Goal: Task Accomplishment & Management: Manage account settings

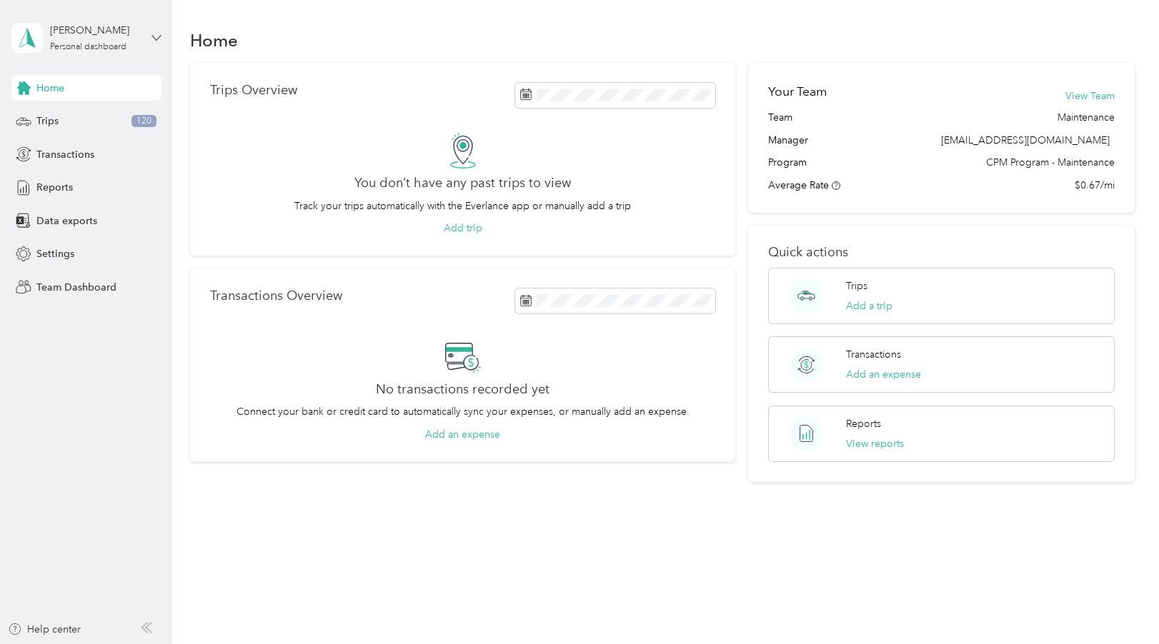
click at [155, 39] on icon at bounding box center [155, 37] width 9 height 5
click at [92, 118] on div "Team dashboard" at bounding box center [62, 117] width 76 height 15
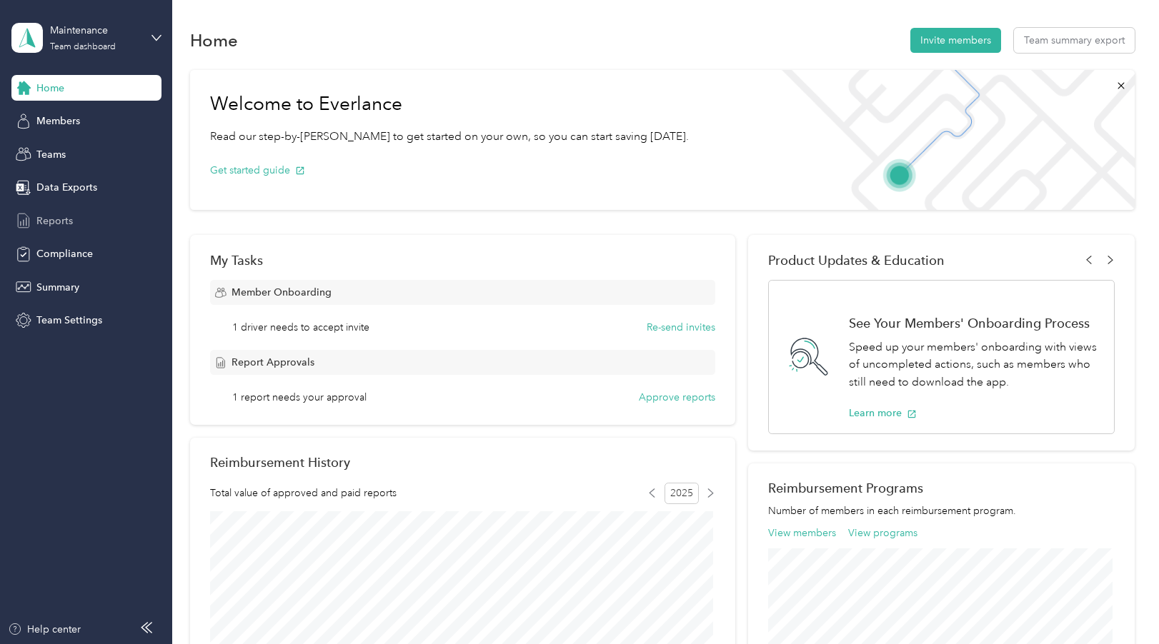
click at [59, 219] on span "Reports" at bounding box center [54, 221] width 36 height 15
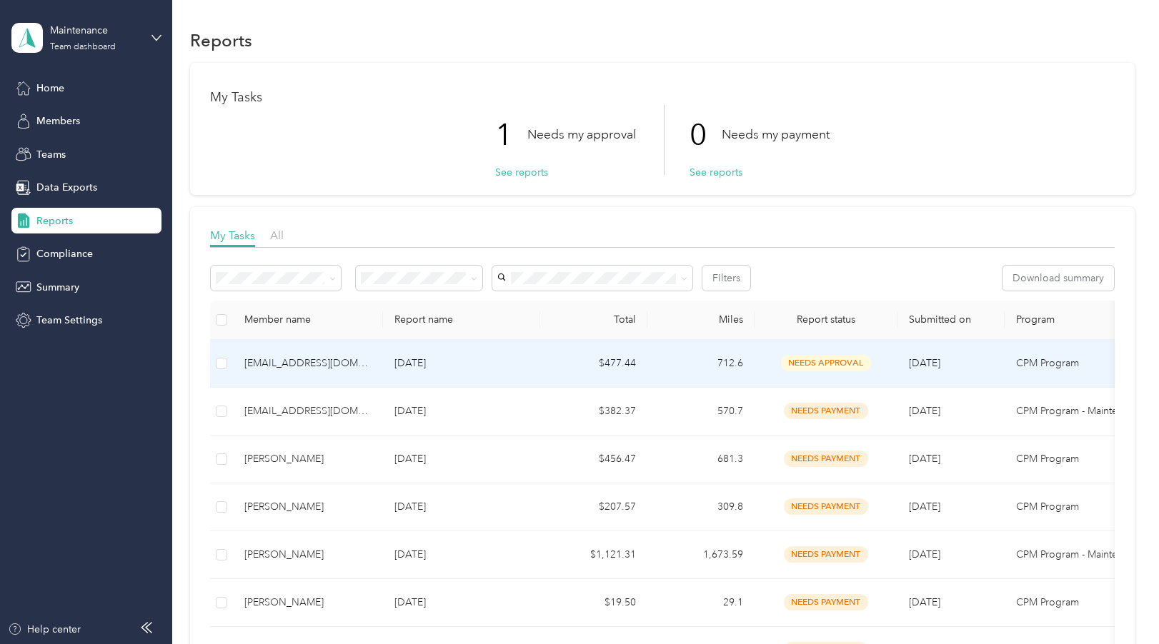
click at [791, 361] on span "needs approval" at bounding box center [826, 363] width 90 height 16
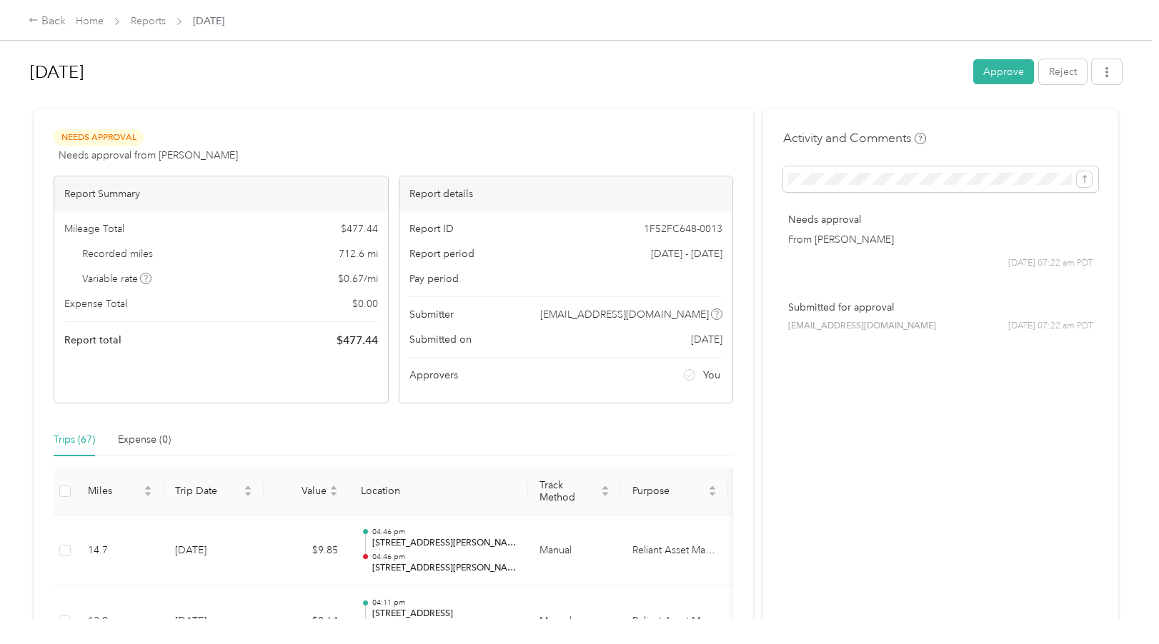
drag, startPoint x: 997, startPoint y: 66, endPoint x: 997, endPoint y: 74, distance: 7.9
click at [997, 67] on button "Approve" at bounding box center [1003, 71] width 61 height 25
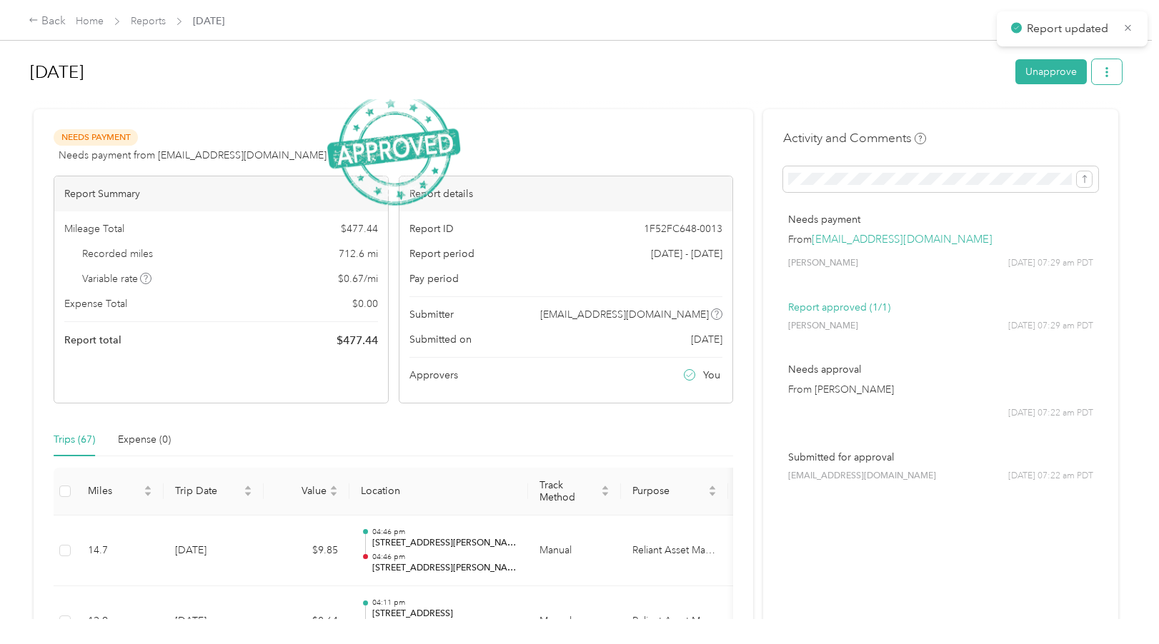
click at [1102, 74] on icon "button" at bounding box center [1107, 72] width 10 height 10
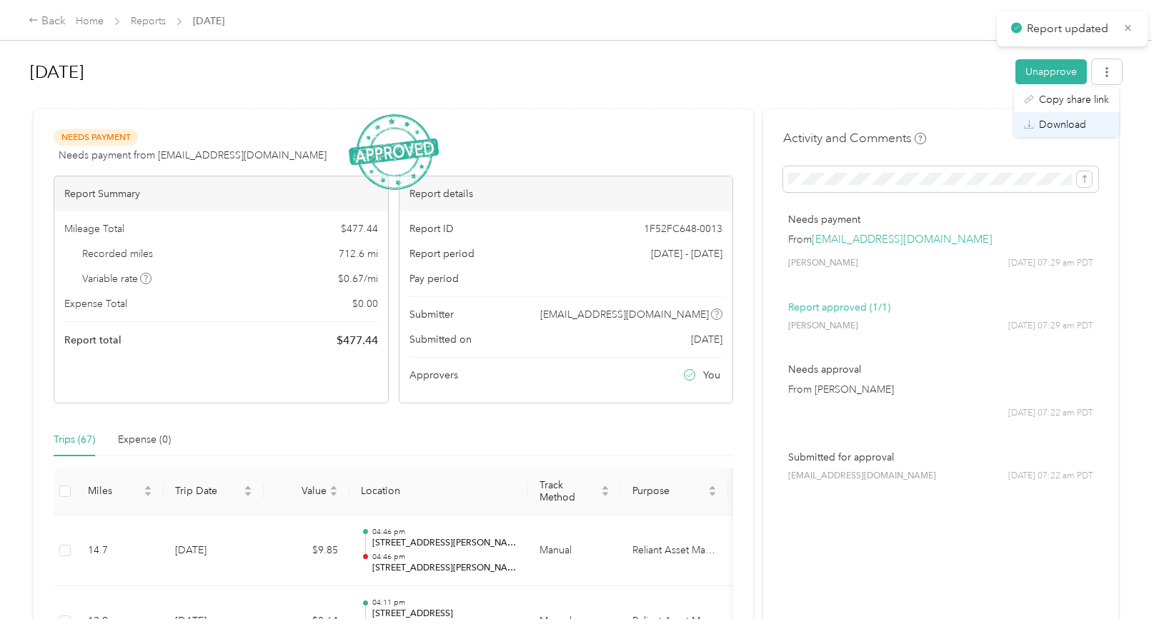
click at [1047, 122] on span "Download" at bounding box center [1062, 124] width 47 height 15
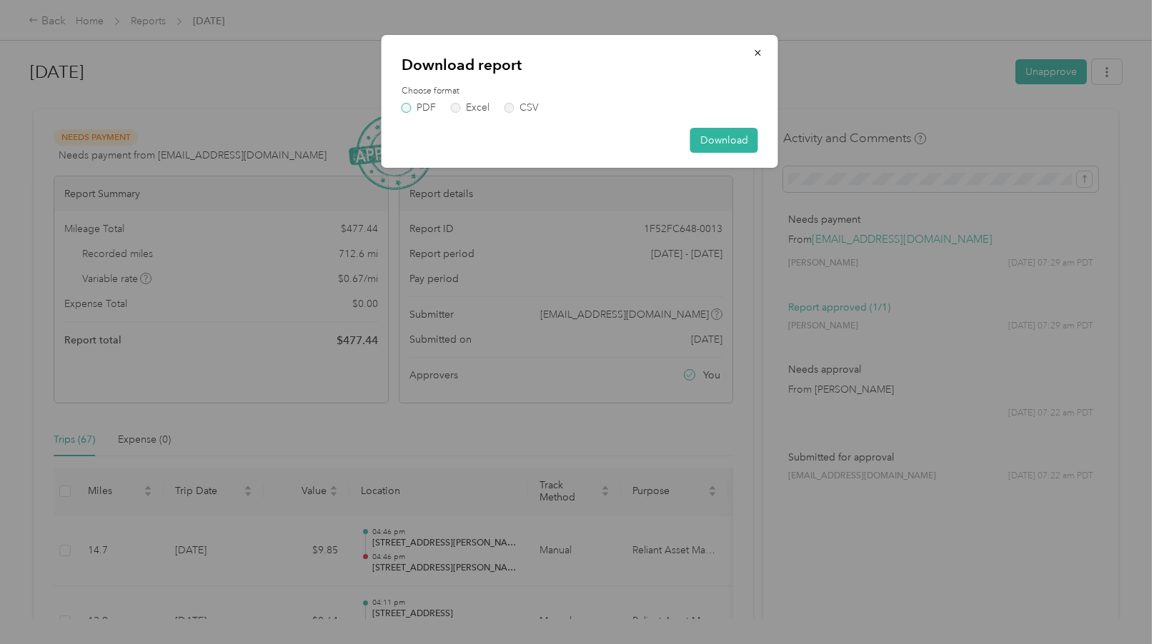
click at [408, 106] on label "PDF" at bounding box center [418, 108] width 34 height 10
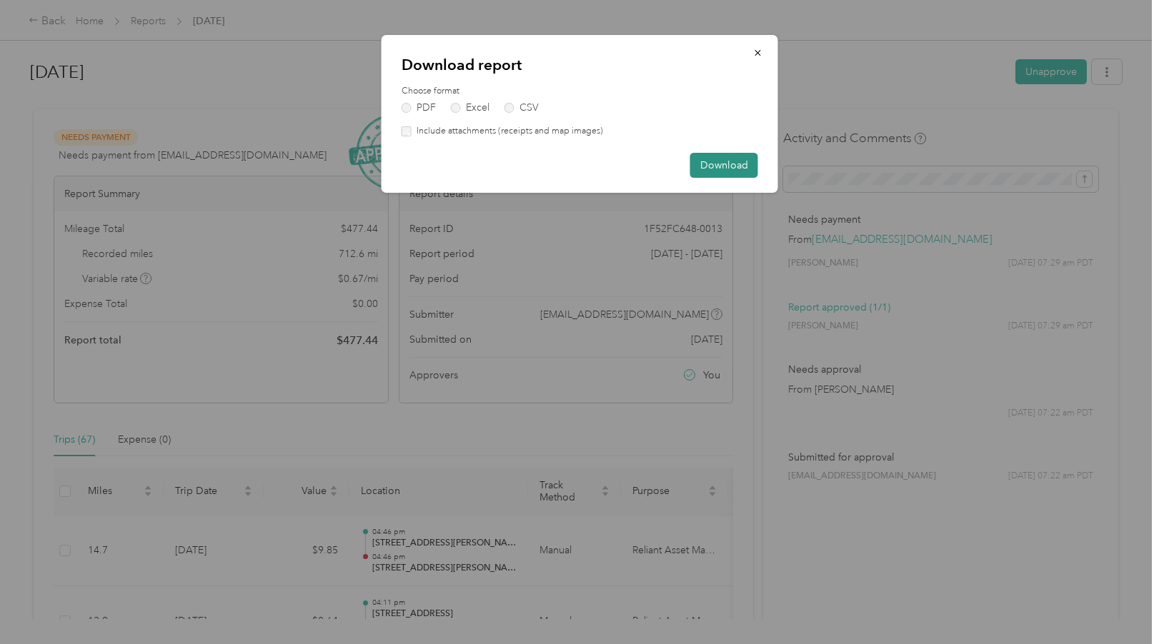
click at [716, 166] on button "Download" at bounding box center [724, 165] width 68 height 25
